Goal: Find contact information: Find contact information

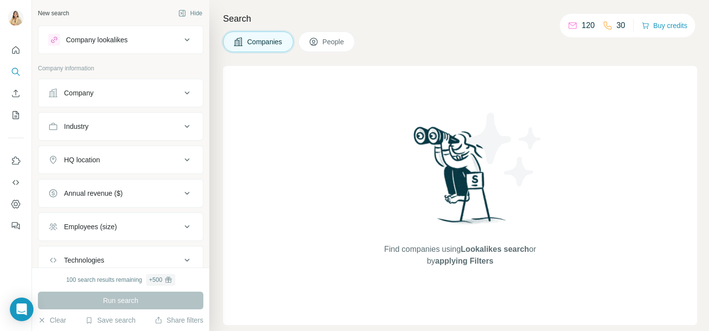
click at [189, 38] on icon at bounding box center [187, 40] width 12 height 12
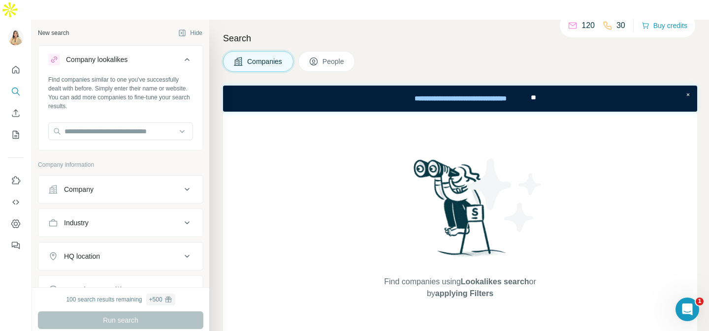
click at [189, 54] on icon at bounding box center [187, 60] width 12 height 12
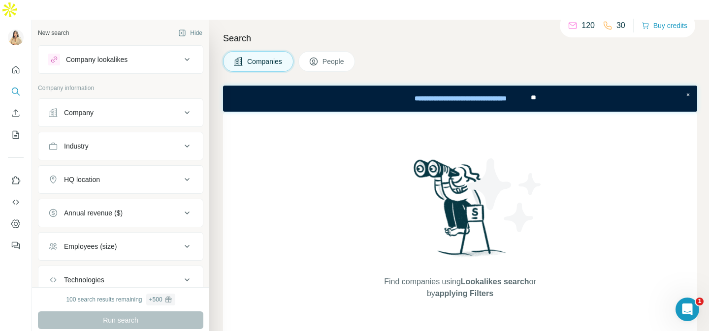
scroll to position [68, 0]
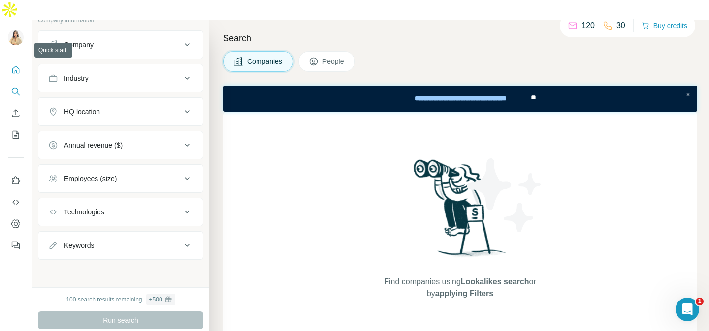
click at [14, 65] on icon "Quick start" at bounding box center [16, 70] width 10 height 10
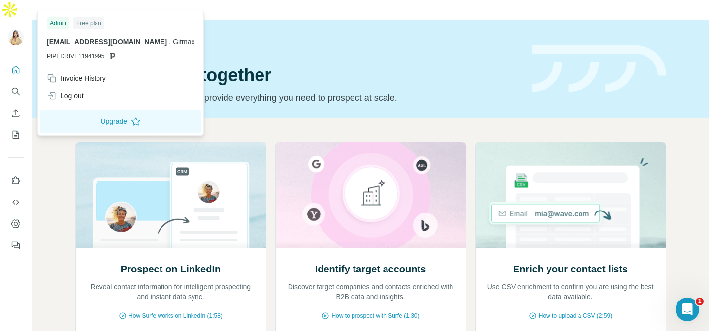
click at [18, 30] on img at bounding box center [16, 38] width 16 height 16
click at [85, 44] on span "[EMAIL_ADDRESS][DOMAIN_NAME]" at bounding box center [107, 42] width 120 height 8
click at [22, 30] on img at bounding box center [16, 38] width 16 height 16
click at [14, 30] on img at bounding box center [16, 38] width 16 height 16
click at [18, 87] on icon "Search" at bounding box center [16, 92] width 10 height 10
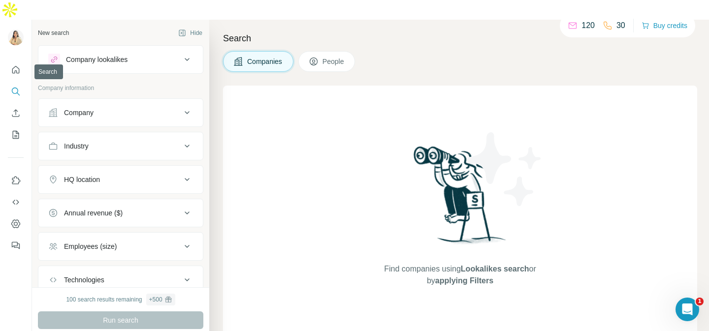
click at [18, 87] on icon "Search" at bounding box center [16, 92] width 10 height 10
